Goal: Task Accomplishment & Management: Use online tool/utility

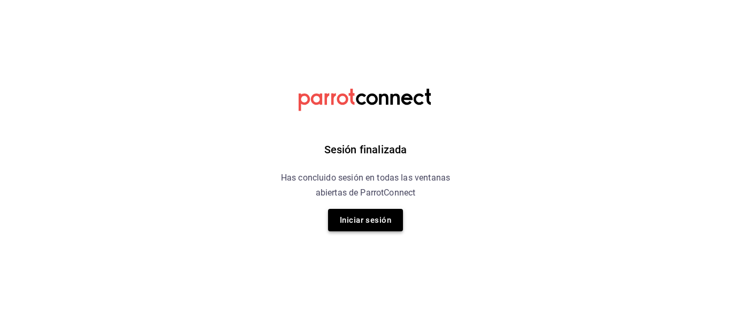
click at [364, 221] on button "Iniciar sesión" at bounding box center [365, 220] width 75 height 22
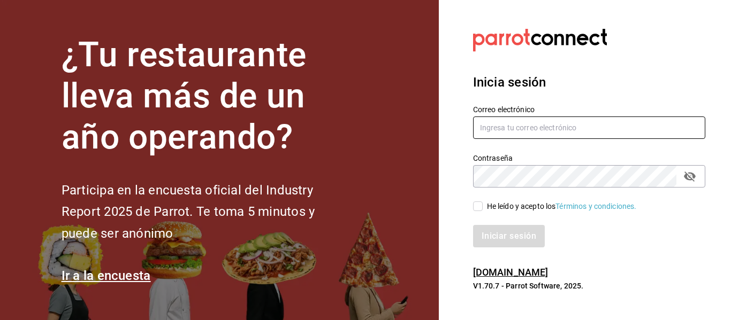
click at [545, 131] on input "text" at bounding box center [589, 128] width 232 height 22
type input "[EMAIL_ADDRESS][DOMAIN_NAME]"
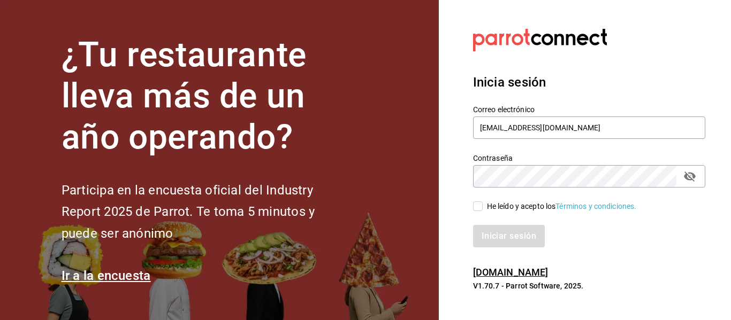
click at [480, 202] on input "He leído y acepto los Términos y condiciones." at bounding box center [478, 207] width 10 height 10
checkbox input "true"
click at [496, 232] on button "Iniciar sesión" at bounding box center [509, 236] width 73 height 22
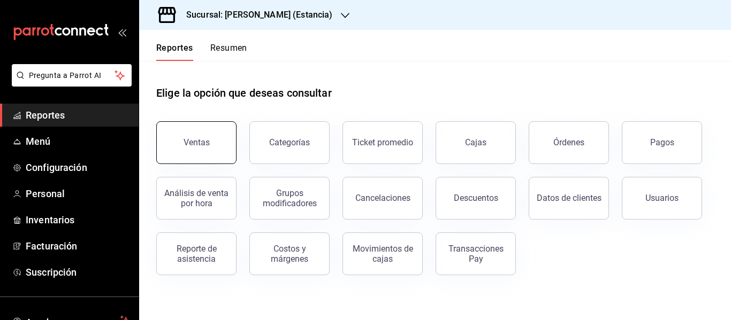
click at [197, 141] on div "Ventas" at bounding box center [196, 142] width 26 height 10
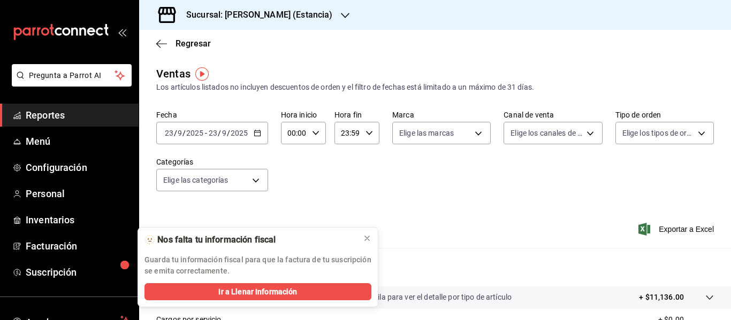
click at [228, 132] on span "/" at bounding box center [228, 133] width 3 height 9
click at [369, 243] on div at bounding box center [367, 238] width 9 height 11
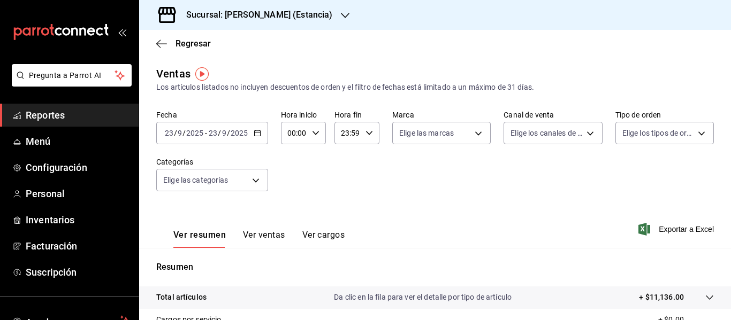
click at [260, 132] on div "[DATE] [DATE] - [DATE] [DATE]" at bounding box center [212, 133] width 112 height 22
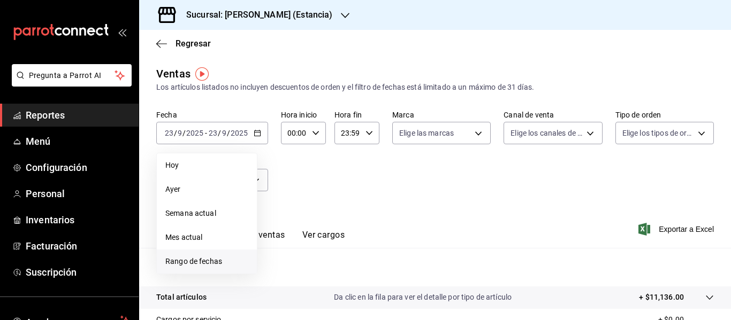
click at [219, 265] on span "Rango de fechas" at bounding box center [206, 261] width 83 height 11
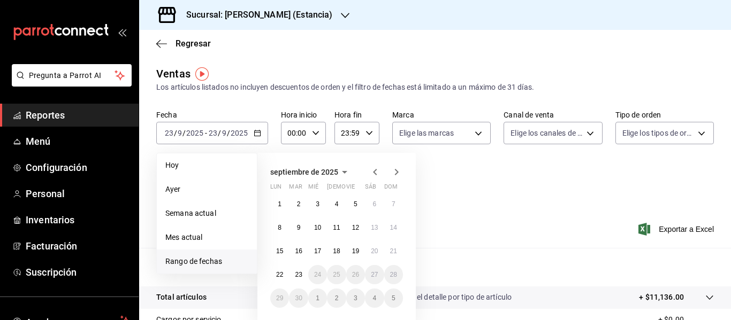
click at [371, 172] on icon "button" at bounding box center [375, 172] width 13 height 13
click at [396, 171] on icon "button" at bounding box center [397, 172] width 4 height 6
click at [275, 227] on button "8" at bounding box center [279, 227] width 19 height 19
click at [396, 226] on abbr "14" at bounding box center [393, 227] width 7 height 7
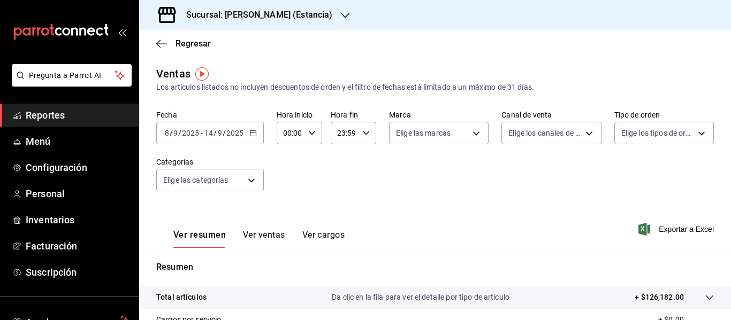
click at [427, 168] on div "Fecha 2025-09-08 8 / 9 / 2025 - 2025-09-14 14 / 9 / 2025 Hora inicio 00:00 Hora…" at bounding box center [434, 157] width 557 height 94
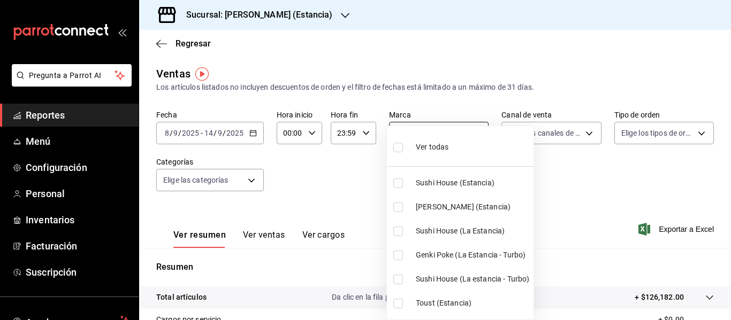
click at [454, 141] on body "Pregunta a Parrot AI Reportes Menú Configuración Personal Inventarios Facturaci…" at bounding box center [365, 160] width 731 height 320
click at [400, 210] on input "checkbox" at bounding box center [398, 208] width 10 height 10
checkbox input "true"
type input "c8515251-78d5-4ef6-b198-7f8b02acc7cf"
click at [570, 163] on div at bounding box center [365, 160] width 731 height 320
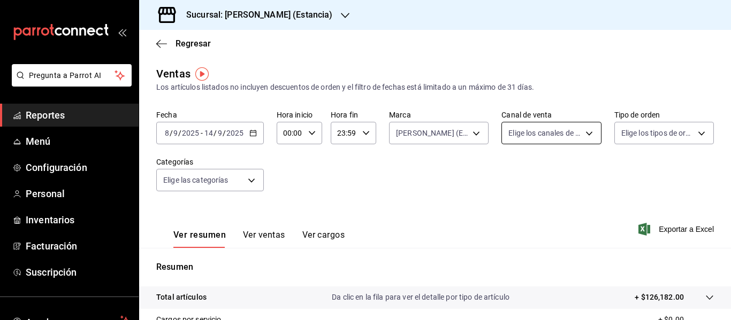
click at [564, 139] on body "Pregunta a Parrot AI Reportes Menú Configuración Personal Inventarios Facturaci…" at bounding box center [365, 160] width 731 height 320
click at [509, 234] on input "checkbox" at bounding box center [509, 232] width 10 height 10
checkbox input "true"
type input "UBER_EATS"
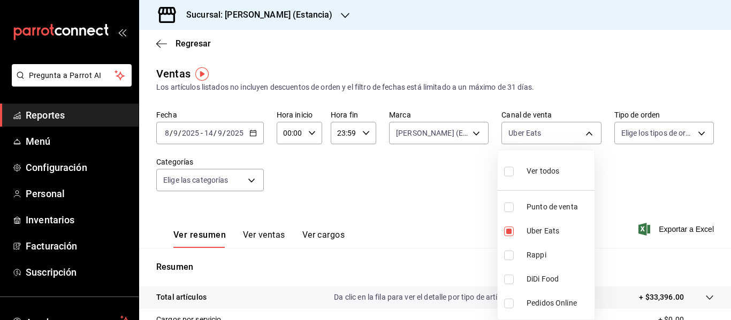
click at [460, 166] on div at bounding box center [365, 160] width 731 height 320
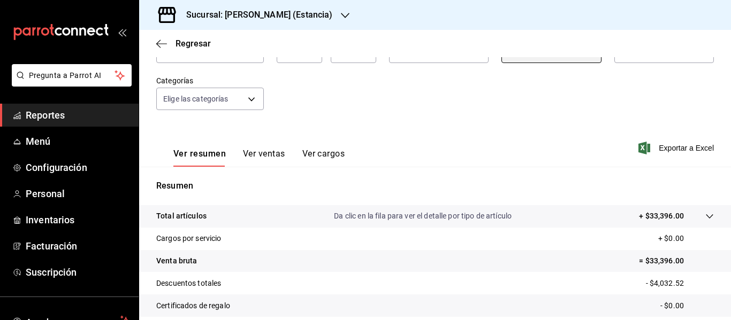
scroll to position [80, 0]
click at [272, 149] on div "Ver resumen Ver ventas Ver cargos" at bounding box center [250, 152] width 188 height 31
click at [267, 156] on button "Ver ventas" at bounding box center [264, 159] width 42 height 18
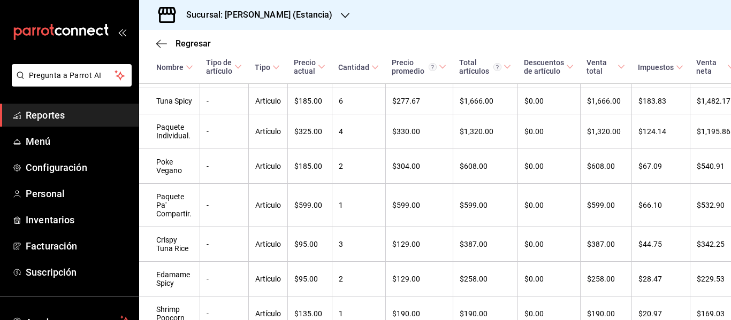
scroll to position [337, 0]
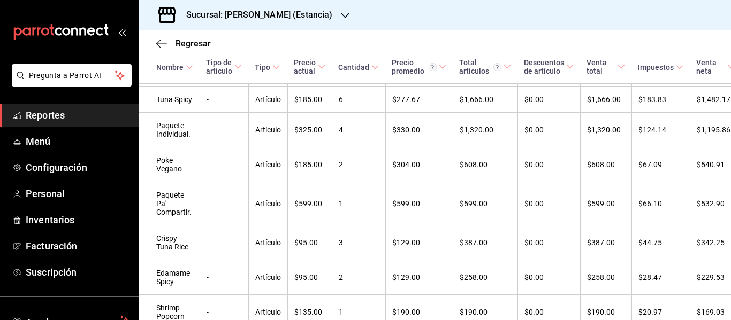
click at [531, 38] on div "Regresar" at bounding box center [435, 43] width 592 height 27
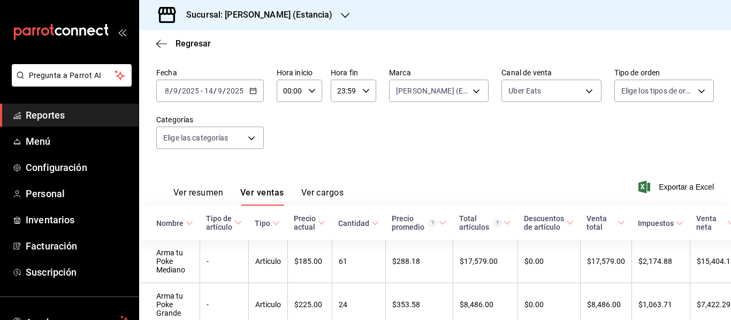
scroll to position [0, 0]
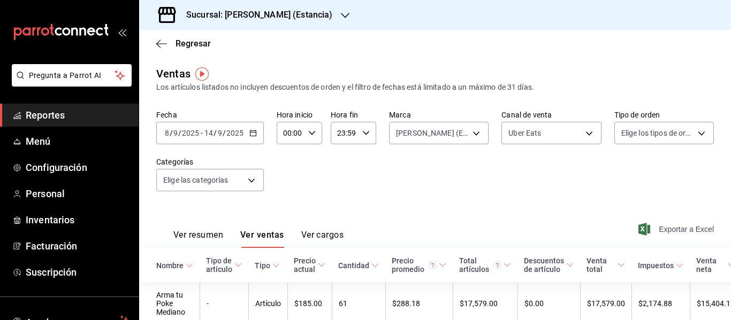
click at [678, 231] on span "Exportar a Excel" at bounding box center [676, 229] width 73 height 13
